Goal: Information Seeking & Learning: Understand process/instructions

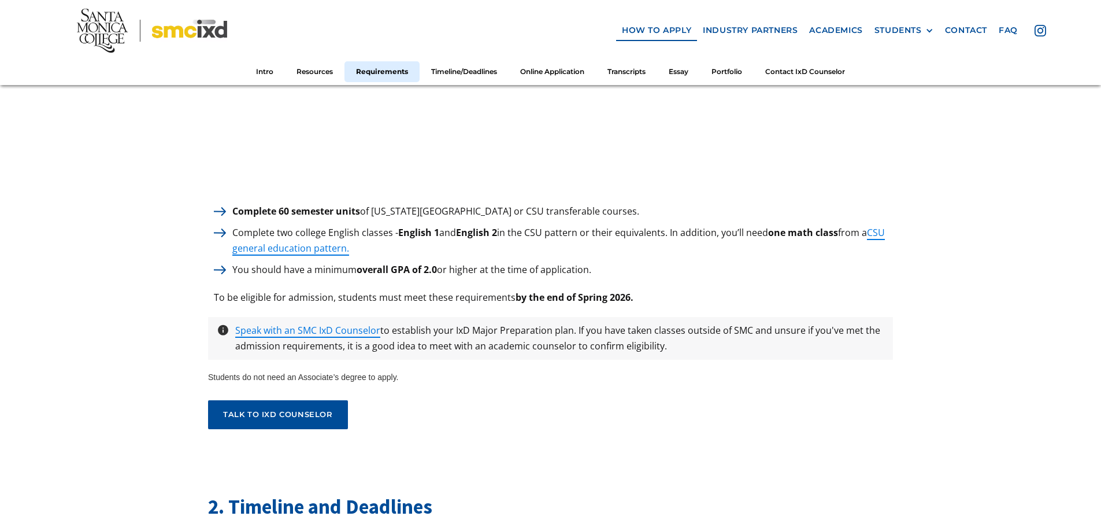
scroll to position [1619, 0]
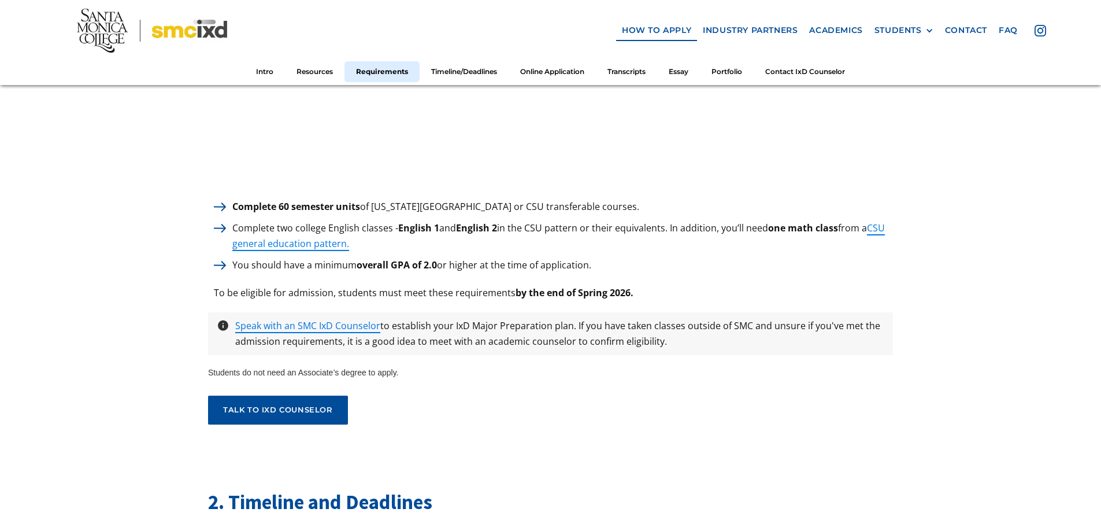
drag, startPoint x: 233, startPoint y: 201, endPoint x: 649, endPoint y: 190, distance: 416.4
click at [649, 190] on div "1. Minimum Requirements to apply Complete 60 semester units of [US_STATE][GEOGR…" at bounding box center [550, 67] width 685 height 714
copy p "Complete 60 semester units of [US_STATE][GEOGRAPHIC_DATA] or CSU transferable c…"
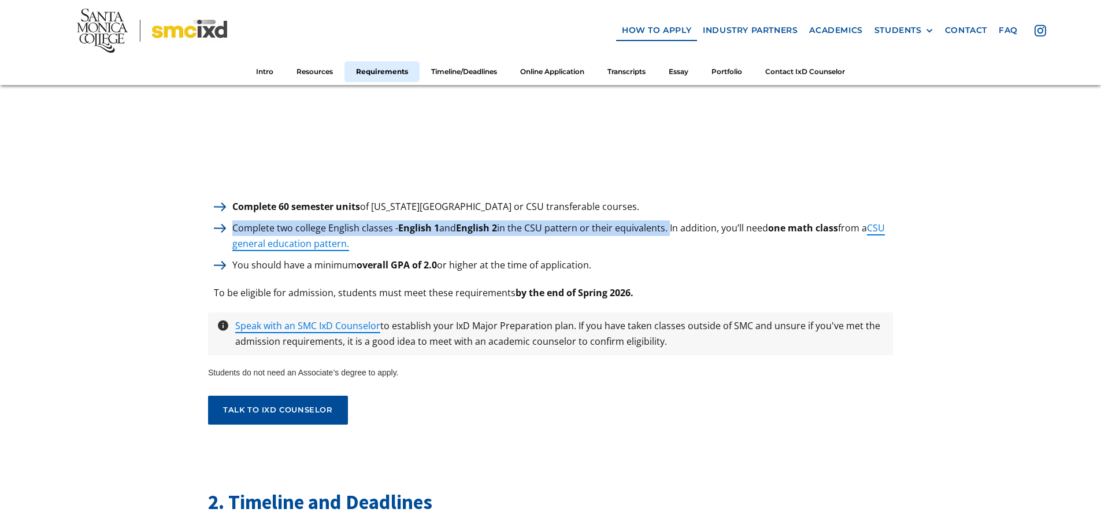
drag, startPoint x: 235, startPoint y: 219, endPoint x: 672, endPoint y: 223, distance: 436.6
click at [672, 223] on p "Complete two college English classes - English 1 and English 2 in the CSU patte…" at bounding box center [560, 235] width 667 height 31
copy p "Complete two college English classes - English 1 and English 2 in the CSU patte…"
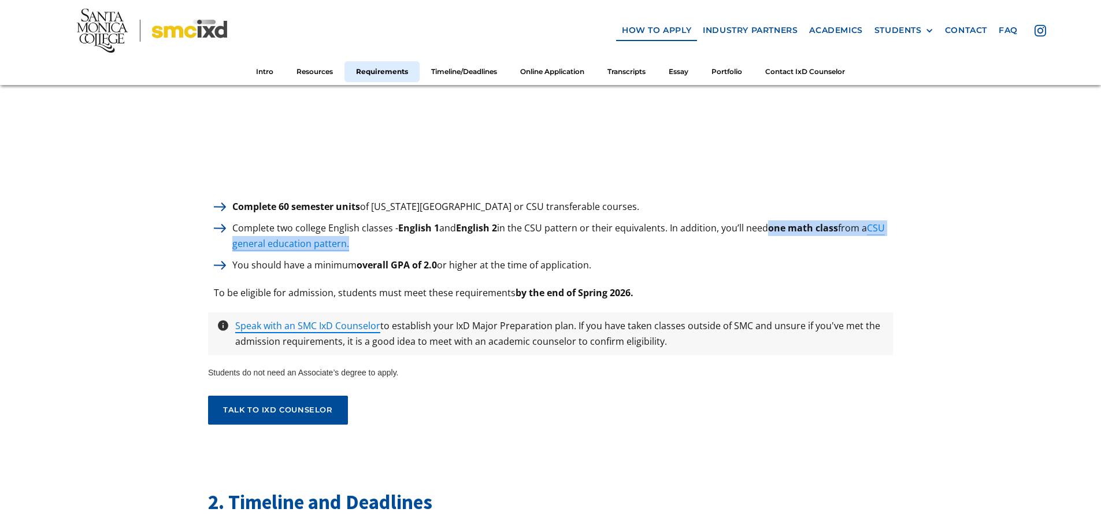
drag, startPoint x: 774, startPoint y: 219, endPoint x: 775, endPoint y: 236, distance: 16.9
click at [775, 236] on p "Complete two college English classes - English 1 and English 2 in the CSU patte…" at bounding box center [560, 235] width 667 height 31
copy p "one math class from a CSU general education pattern."
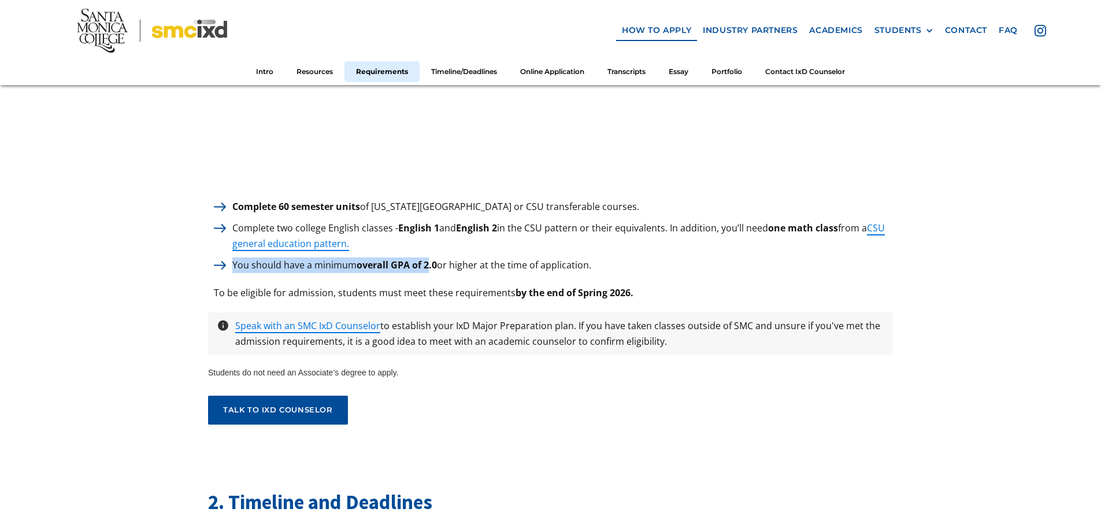
drag, startPoint x: 233, startPoint y: 258, endPoint x: 428, endPoint y: 260, distance: 194.9
click at [428, 260] on p "You should have a minimum overall GPA of 2.0 or higher at the time of applicati…" at bounding box center [412, 265] width 371 height 16
click at [428, 260] on strong "overall GPA of 2.0" at bounding box center [397, 264] width 80 height 13
drag, startPoint x: 312, startPoint y: 257, endPoint x: 438, endPoint y: 265, distance: 126.3
click at [438, 265] on p "You should have a minimum overall GPA of 2.0 or higher at the time of applicati…" at bounding box center [412, 265] width 371 height 16
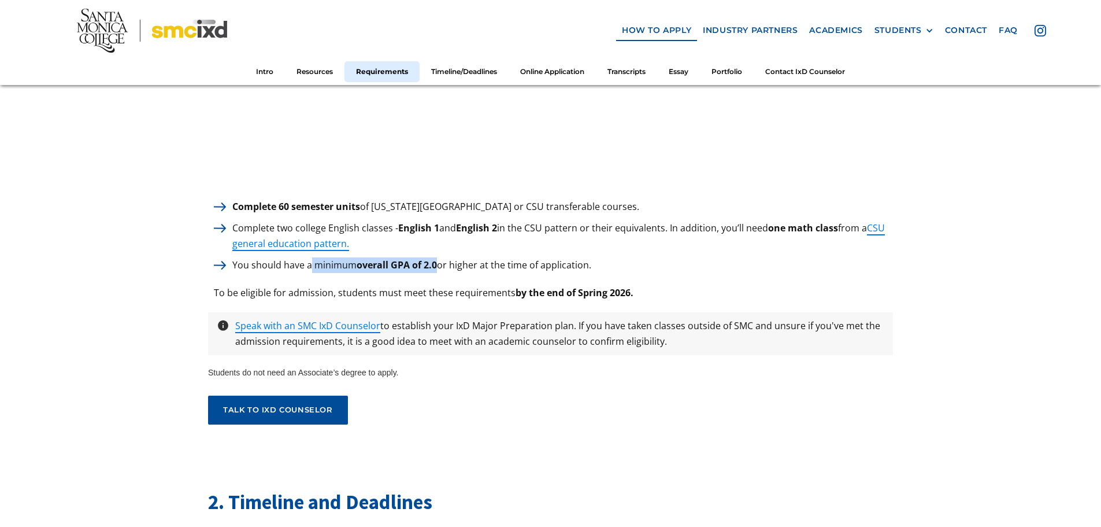
copy p "minimum overall GPA of 2.0"
drag, startPoint x: 542, startPoint y: 284, endPoint x: 646, endPoint y: 287, distance: 104.1
click at [646, 287] on div "To be eligible for admission, students must meet these requirements by the end …" at bounding box center [550, 293] width 685 height 16
copy strong "end of Spring 2026."
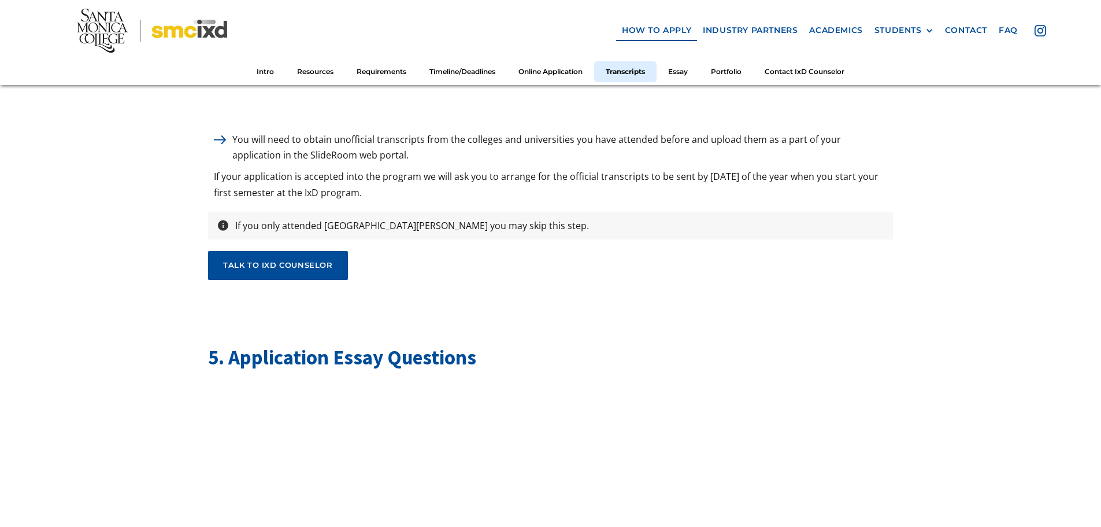
scroll to position [3527, 0]
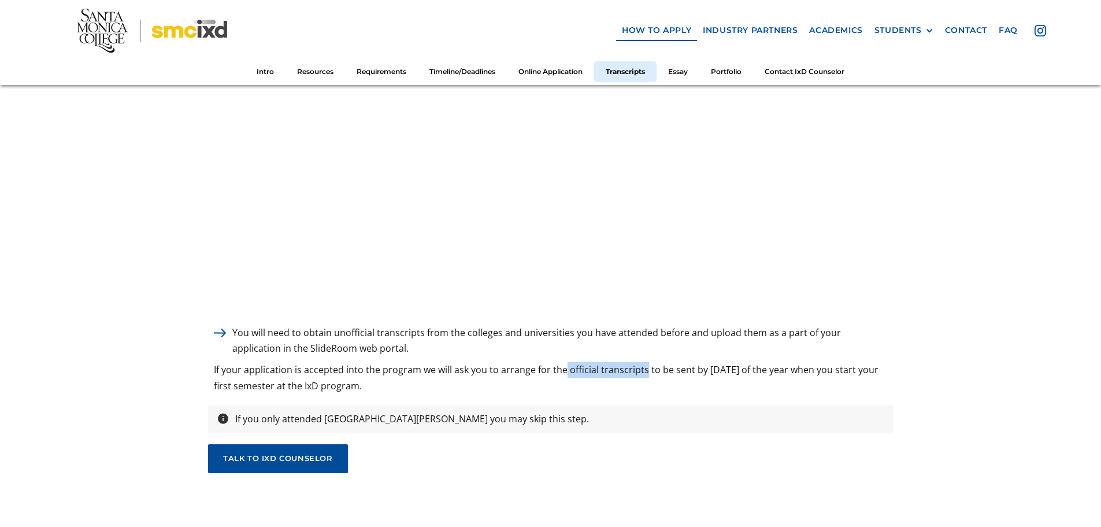
drag, startPoint x: 564, startPoint y: 363, endPoint x: 644, endPoint y: 364, distance: 79.8
click at [644, 364] on p "If your application is accepted into the program we will ask you to arrange for…" at bounding box center [550, 377] width 685 height 31
copy p "official transcripts"
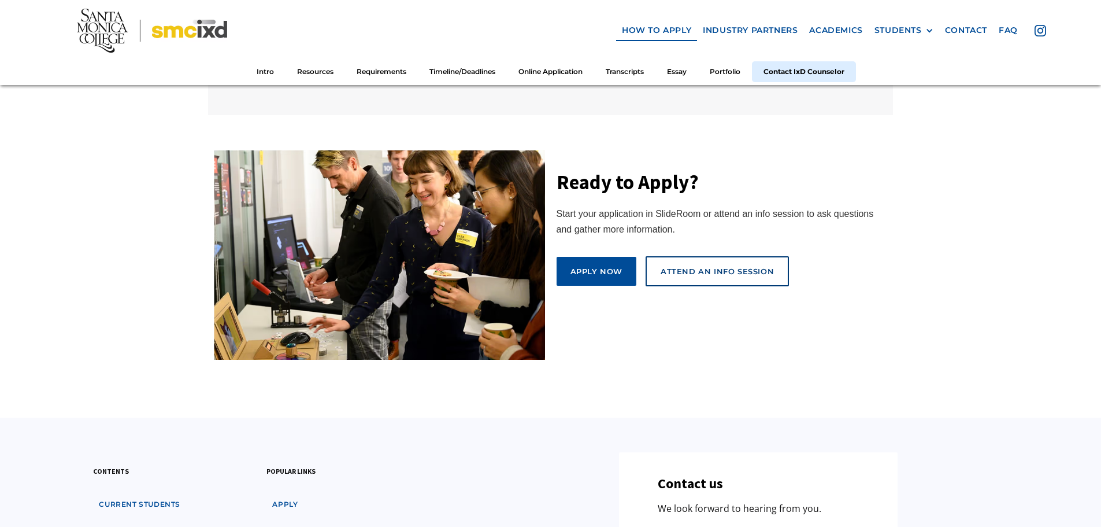
scroll to position [6418, 0]
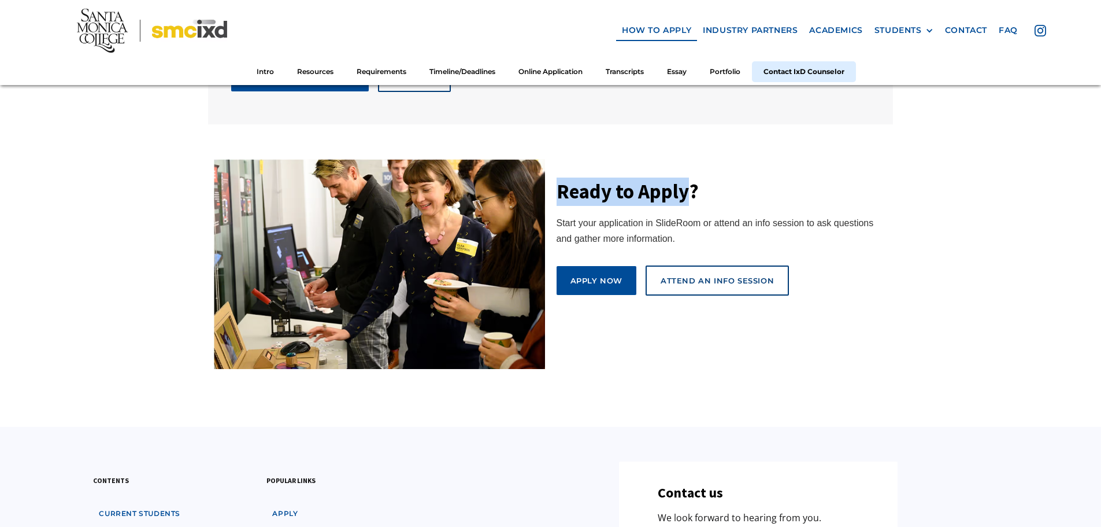
drag, startPoint x: 559, startPoint y: 179, endPoint x: 686, endPoint y: 184, distance: 127.3
click at [686, 184] on h3 "Ready to Apply?" at bounding box center [722, 192] width 331 height 28
copy h3 "Ready to Apply"
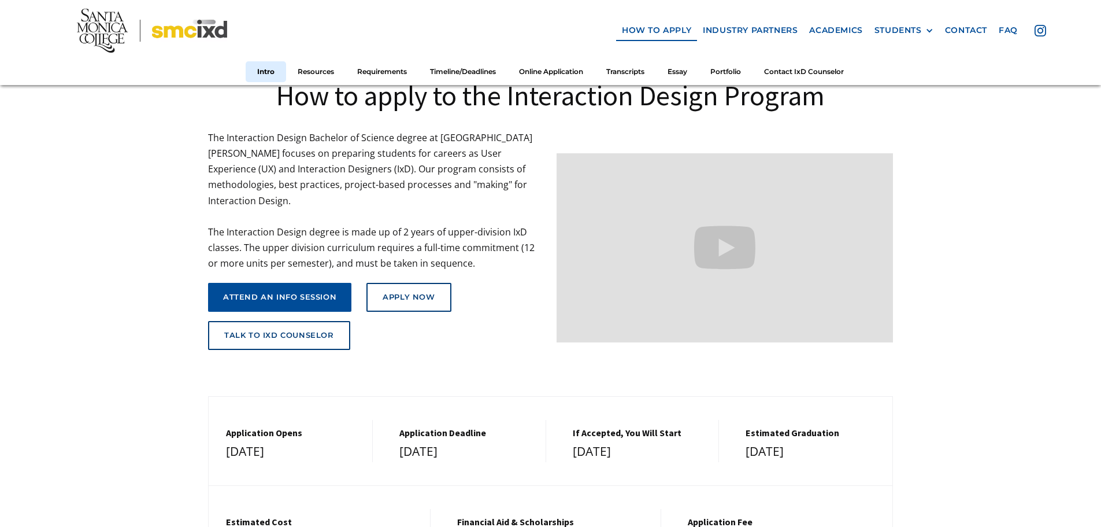
scroll to position [0, 0]
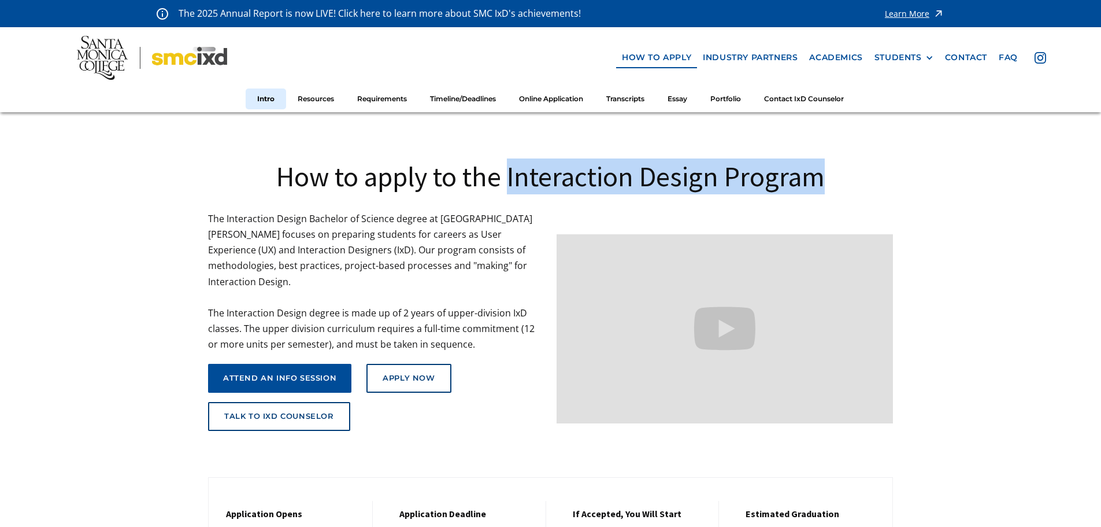
drag, startPoint x: 507, startPoint y: 178, endPoint x: 827, endPoint y: 180, distance: 320.3
click at [827, 180] on h1 "How to apply to the Interaction Design Program" at bounding box center [550, 176] width 685 height 36
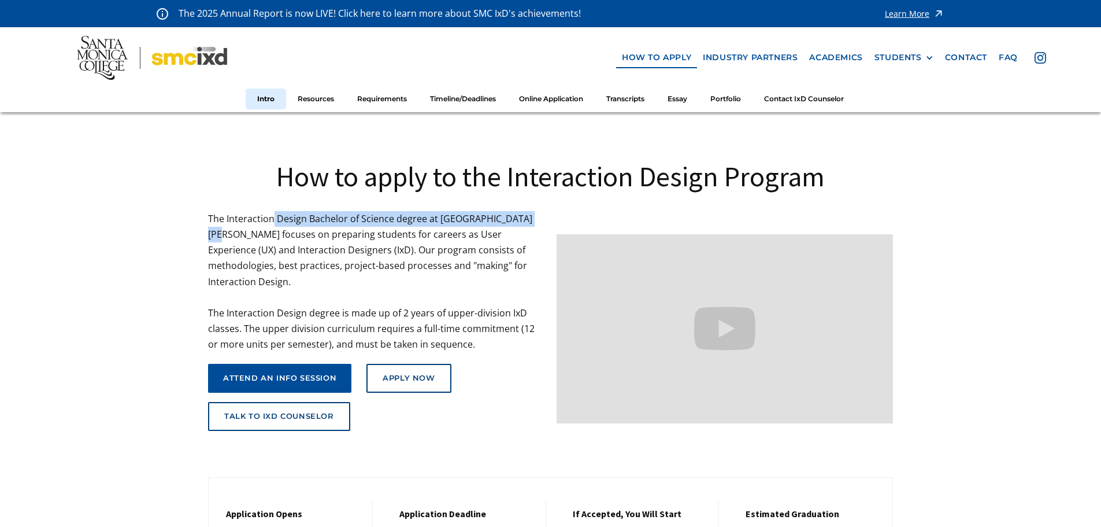
drag, startPoint x: 273, startPoint y: 221, endPoint x: 535, endPoint y: 216, distance: 261.4
click at [535, 216] on p "The Interaction Design Bachelor of Science degree at [GEOGRAPHIC_DATA][PERSON_N…" at bounding box center [376, 282] width 337 height 142
copy p "Design Bachelor of Science degree at [GEOGRAPHIC_DATA][PERSON_NAME]"
click at [273, 364] on link "attend an info session" at bounding box center [279, 378] width 143 height 29
click at [272, 412] on div "talk to ixd counselor" at bounding box center [279, 416] width 110 height 9
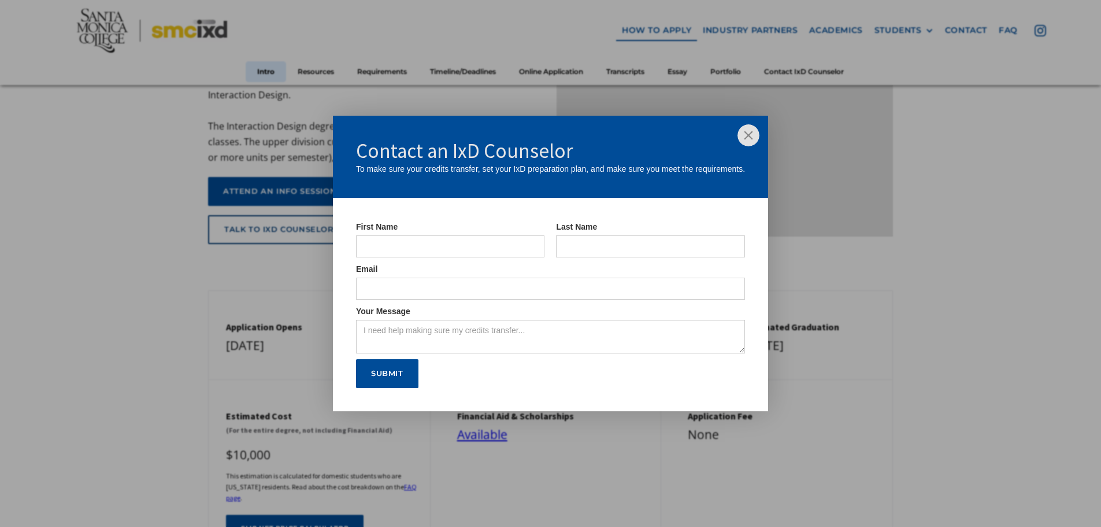
scroll to position [347, 0]
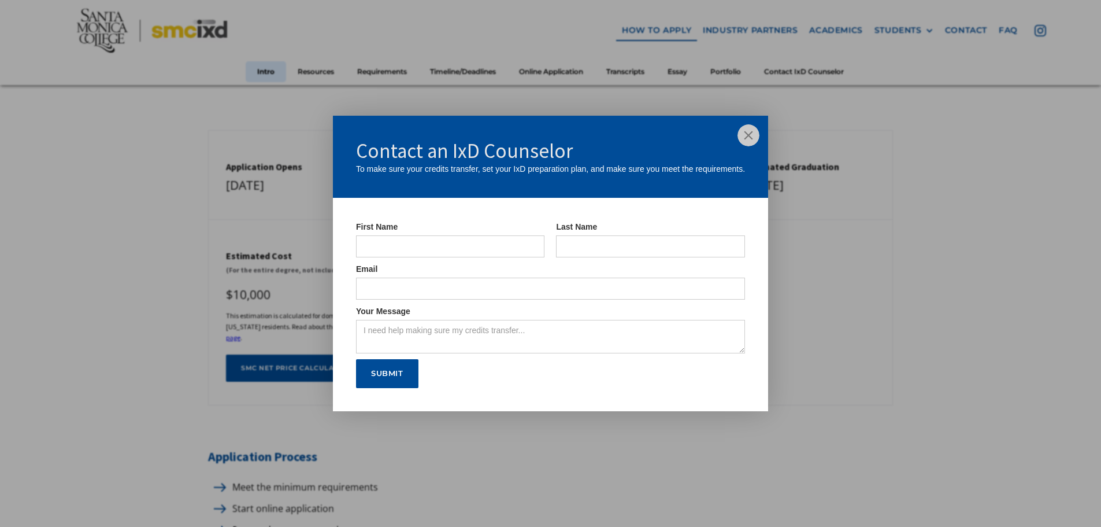
click at [747, 136] on img at bounding box center [749, 135] width 22 height 22
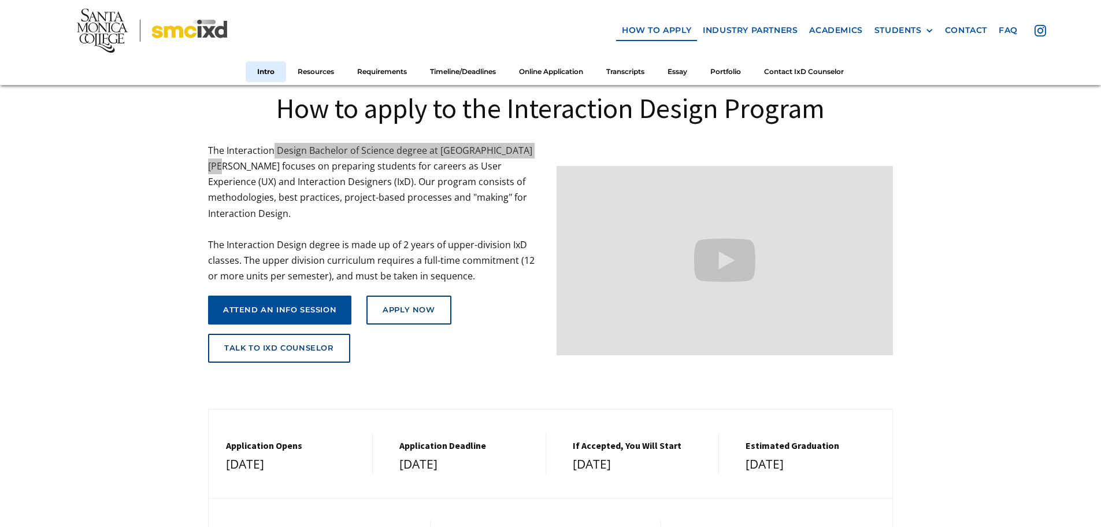
scroll to position [0, 0]
